Goal: Information Seeking & Learning: Find specific fact

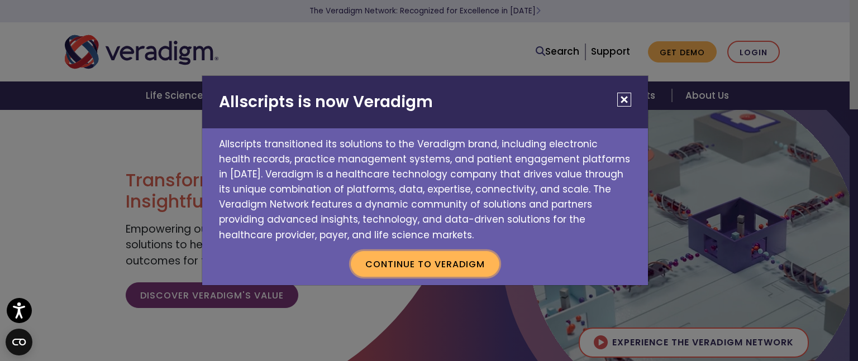
click at [431, 260] on button "Continue to Veradigm" at bounding box center [425, 264] width 149 height 26
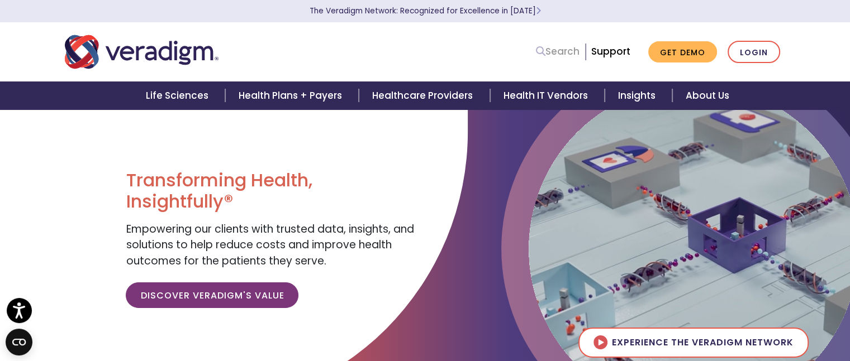
click at [545, 55] on icon at bounding box center [540, 50] width 9 height 9
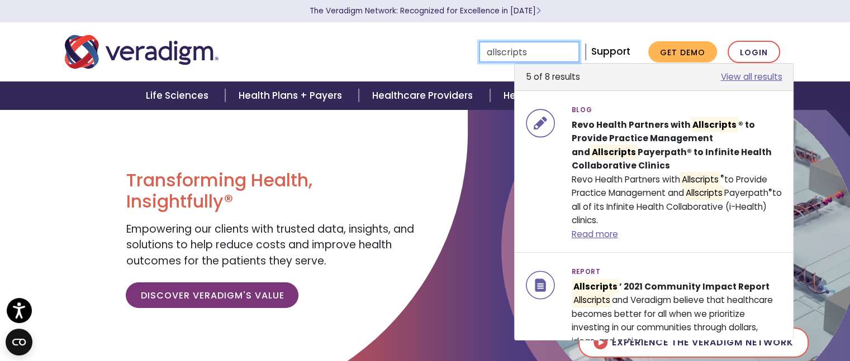
type input "allscripts"
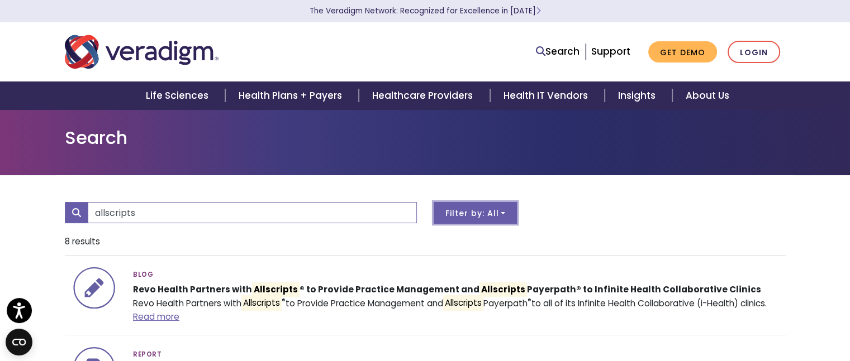
click at [444, 216] on button "Filter by: All" at bounding box center [476, 213] width 84 height 22
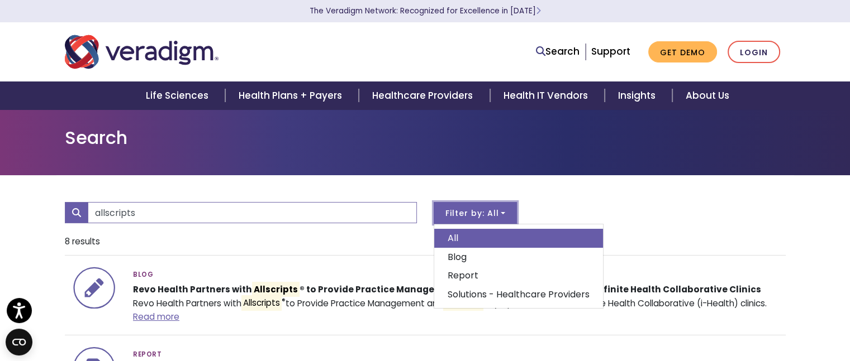
click at [445, 236] on link "All" at bounding box center [518, 238] width 169 height 19
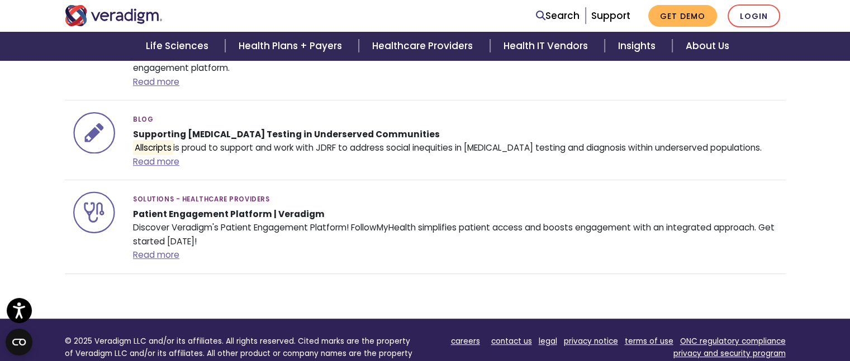
scroll to position [782, 0]
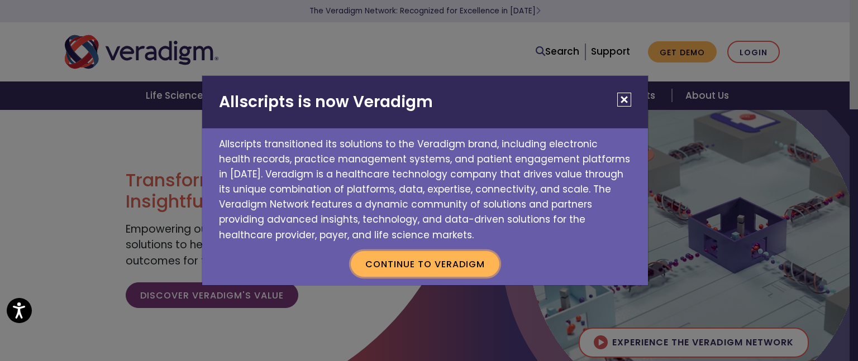
click at [435, 268] on button "Continue to Veradigm" at bounding box center [425, 264] width 149 height 26
